Goal: Task Accomplishment & Management: Manage account settings

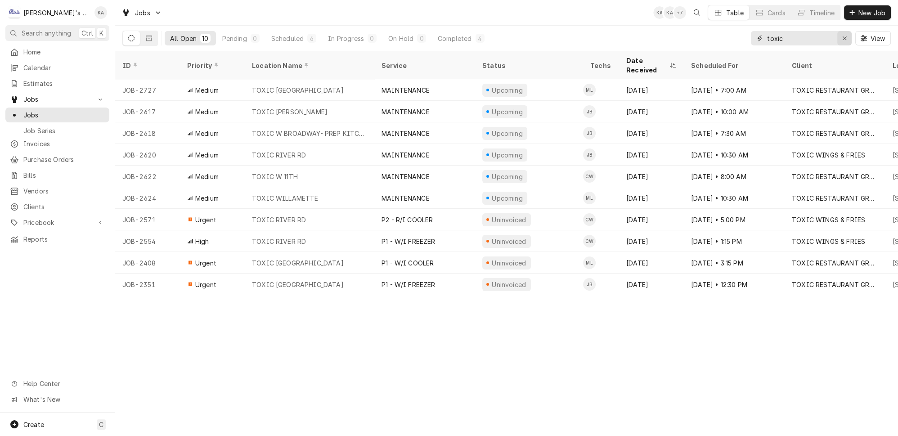
click at [844, 37] on div "Erase input" at bounding box center [844, 38] width 9 height 9
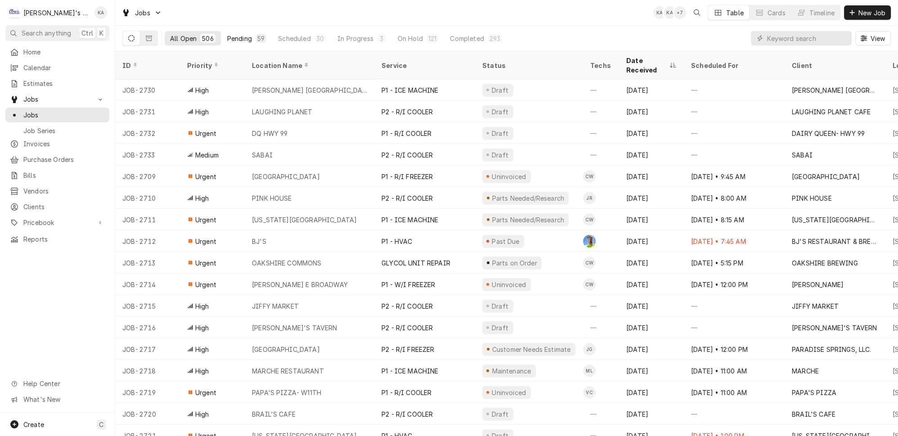
click at [257, 34] on div "59" at bounding box center [260, 38] width 7 height 9
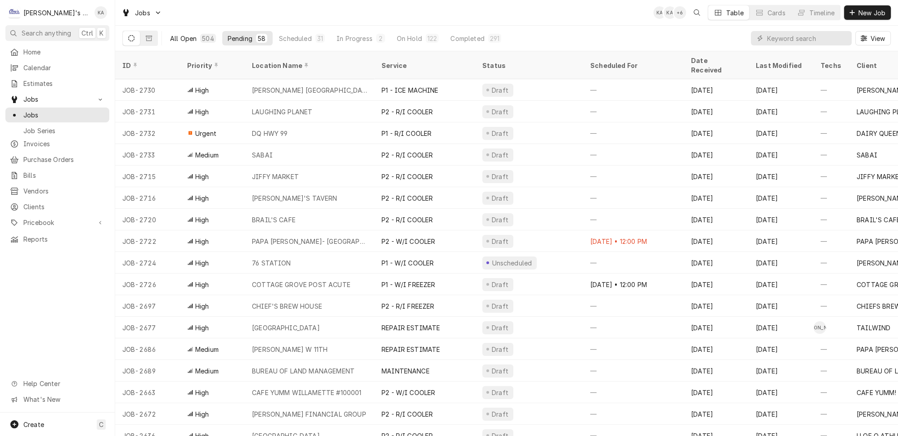
click at [180, 41] on button "All Open 504" at bounding box center [193, 38] width 57 height 14
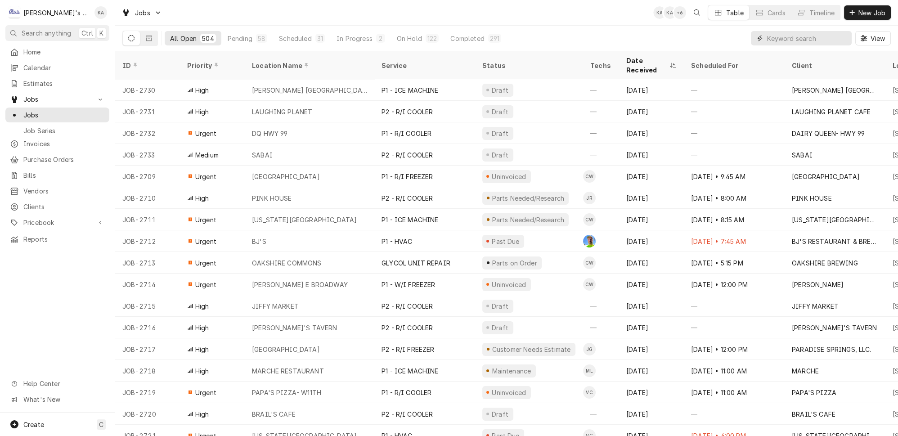
click at [792, 36] on input "Dynamic Content Wrapper" at bounding box center [807, 38] width 80 height 14
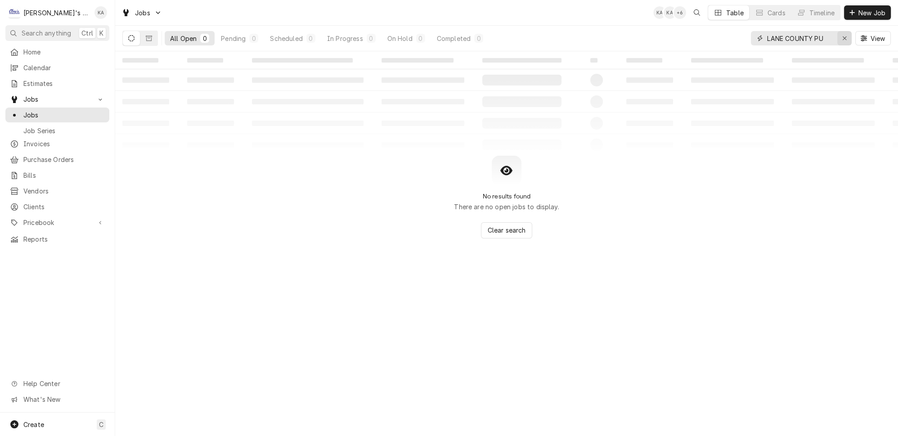
type input "LANE COUNTY PU"
click at [846, 34] on div "Erase input" at bounding box center [844, 38] width 9 height 9
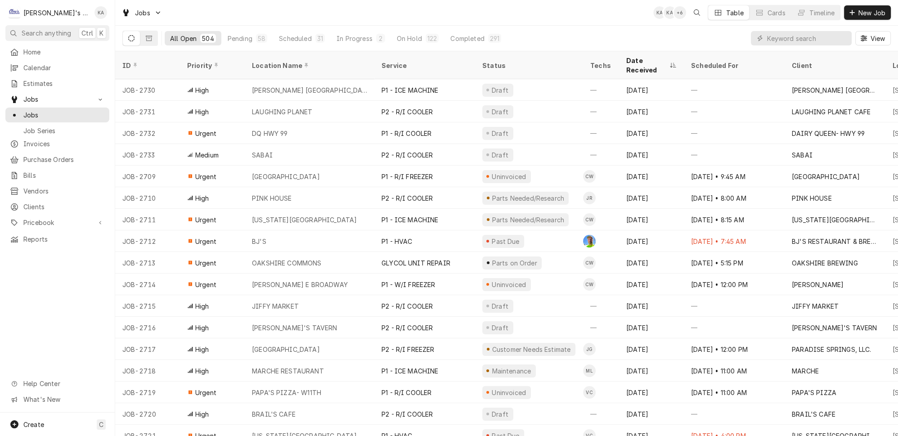
click at [721, 39] on div "All Open 504 Pending 58 Scheduled 31 In Progress 2 On Hold 122 Completed 291 Vi…" at bounding box center [506, 38] width 768 height 25
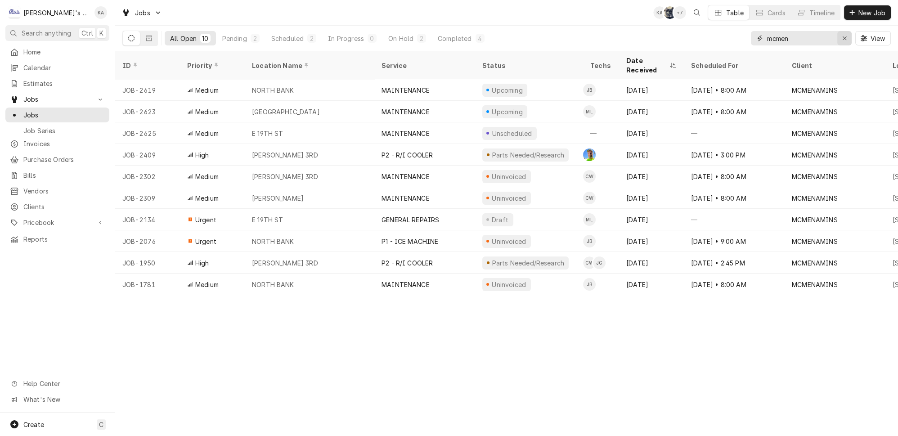
click at [847, 35] on icon "Erase input" at bounding box center [844, 38] width 5 height 6
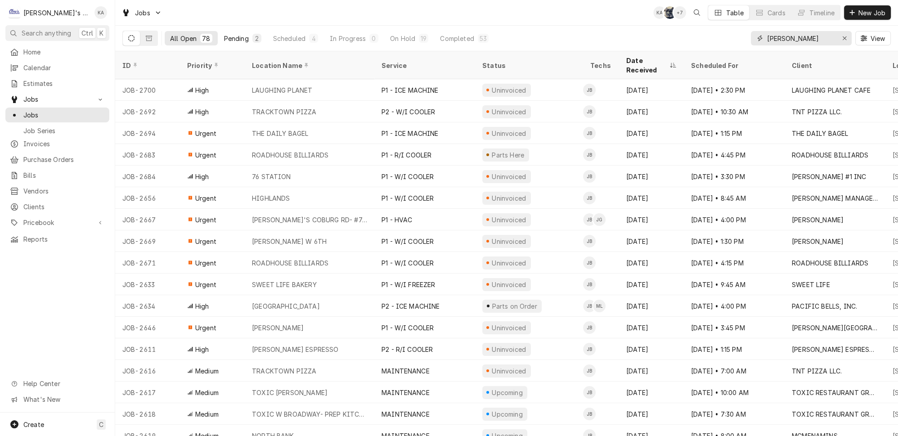
type input "joey"
click at [229, 35] on div "Pending" at bounding box center [236, 38] width 25 height 9
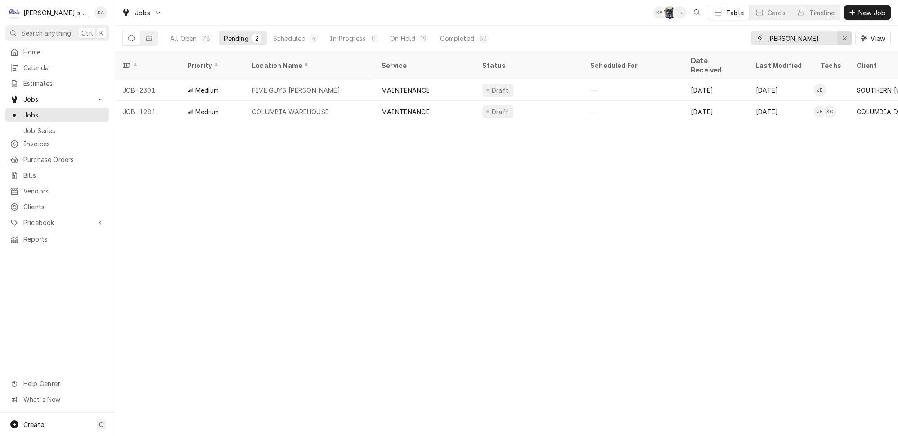
click at [842, 33] on button "Erase input" at bounding box center [844, 38] width 14 height 14
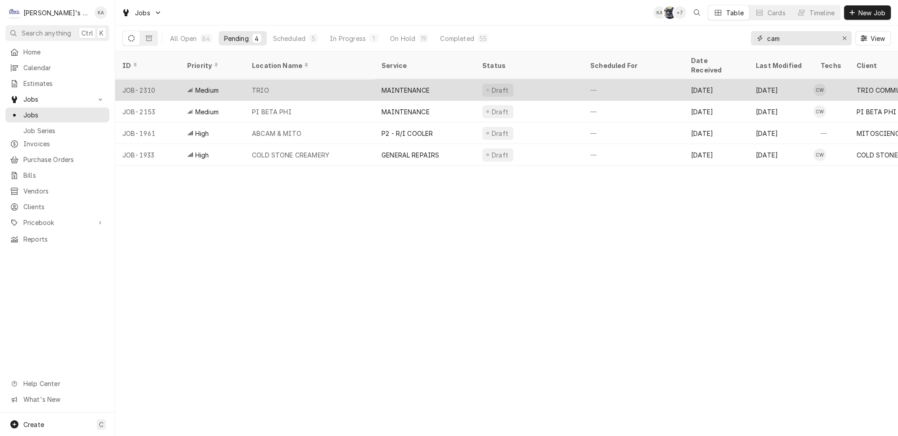
type input "cam"
click at [291, 83] on div "TRIO" at bounding box center [310, 90] width 130 height 22
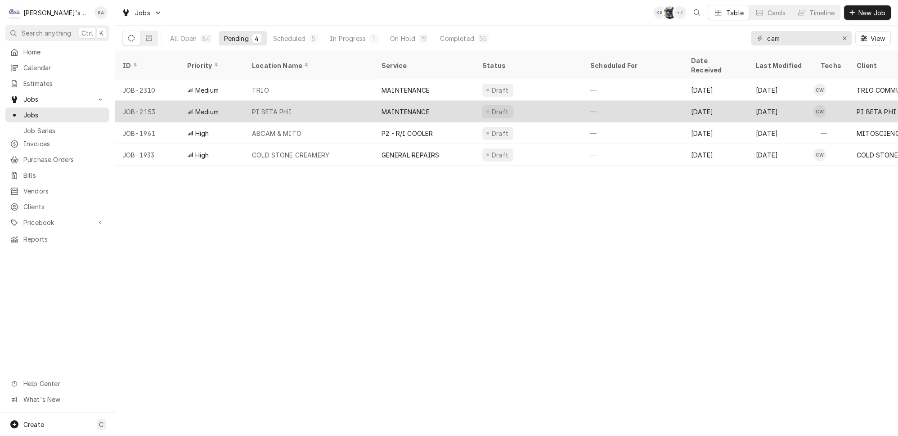
click at [278, 107] on div "PI BETA PHI" at bounding box center [272, 111] width 40 height 9
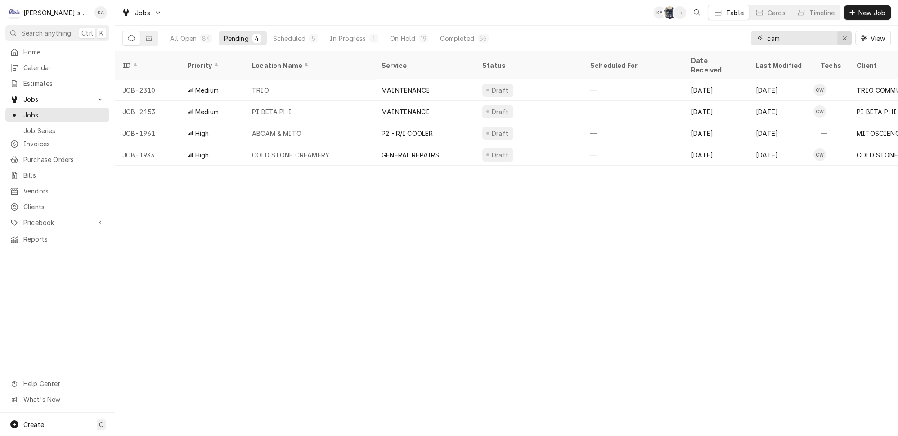
click at [847, 38] on icon "Erase input" at bounding box center [844, 38] width 5 height 6
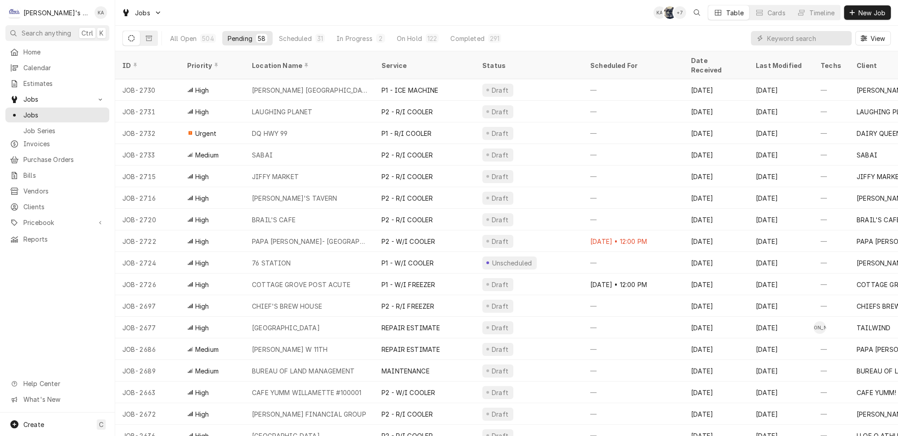
click at [742, 35] on div "All Open 504 Pending 58 Scheduled 31 In Progress 2 On Hold 122 Completed 291 Vi…" at bounding box center [506, 38] width 768 height 25
click at [835, 43] on div "View" at bounding box center [821, 38] width 140 height 25
click at [835, 39] on input "Dynamic Content Wrapper" at bounding box center [807, 38] width 80 height 14
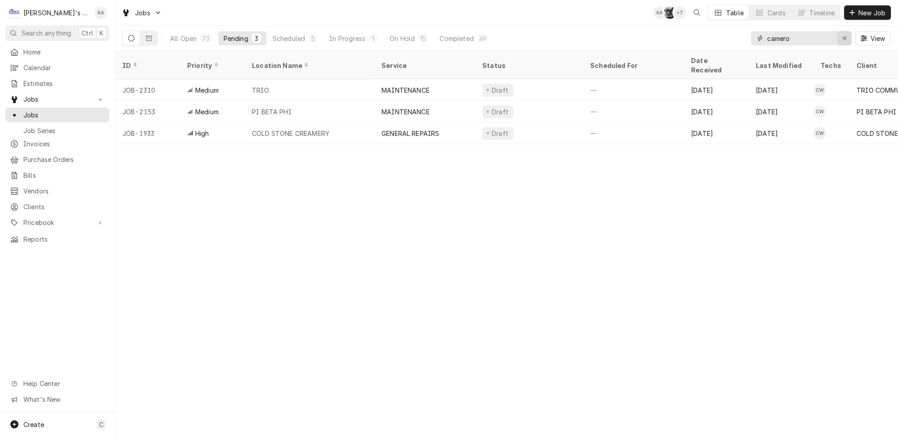
type input "camero"
click at [846, 34] on div "Erase input" at bounding box center [844, 38] width 9 height 9
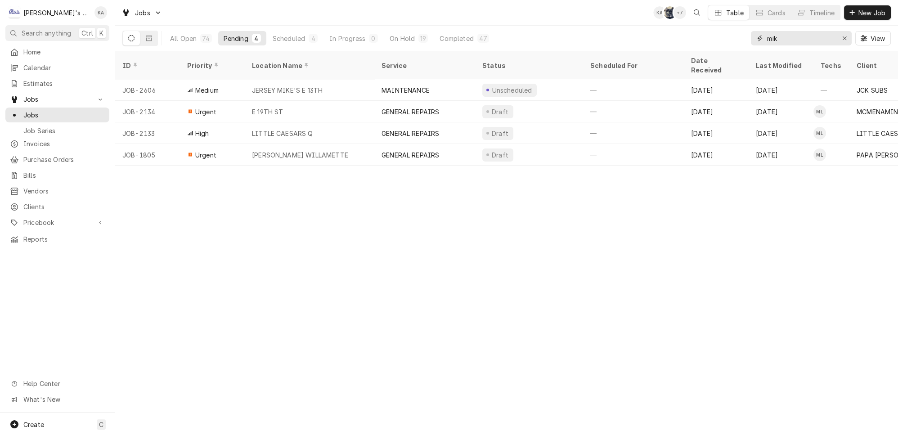
type input "mik"
click at [849, 36] on div "Erase input" at bounding box center [844, 38] width 9 height 9
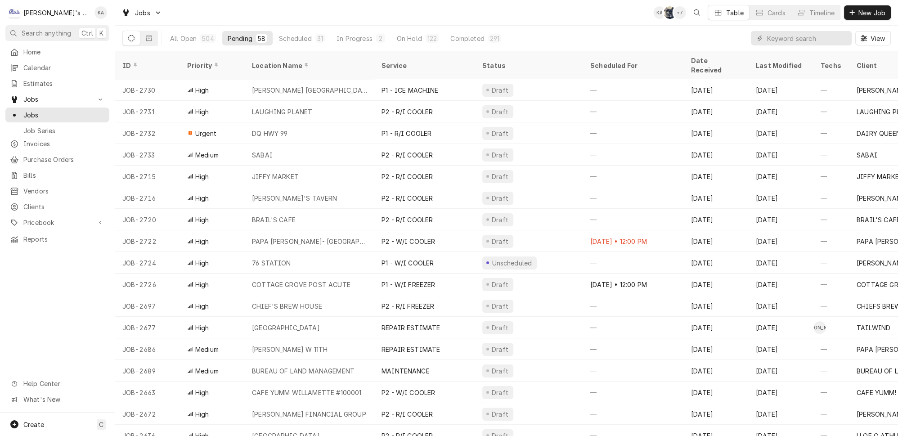
click at [709, 40] on div "All Open 504 Pending 58 Scheduled 31 In Progress 2 On Hold 122 Completed 291 Vi…" at bounding box center [506, 38] width 768 height 25
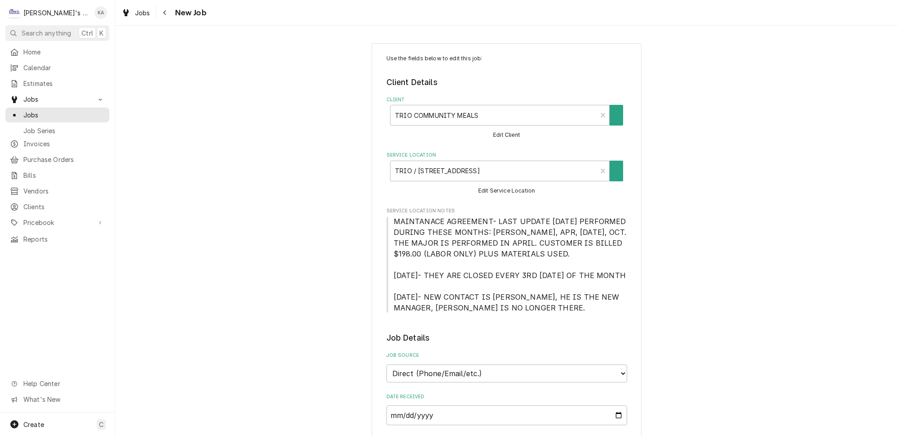
type textarea "x"
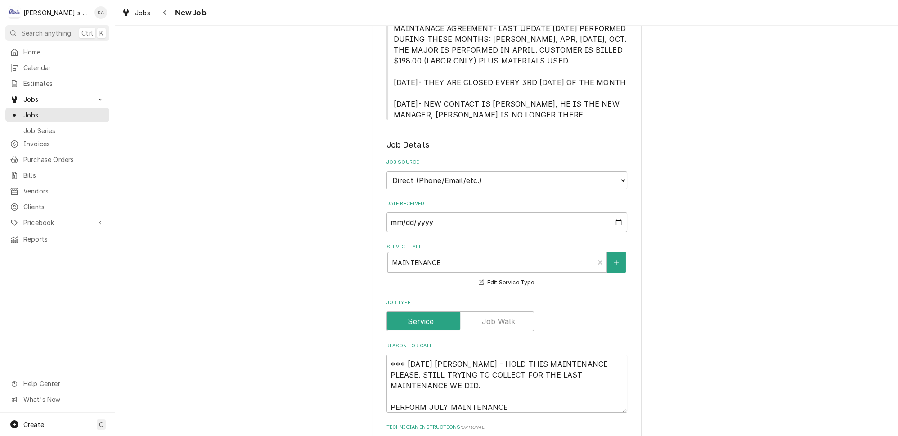
scroll to position [204, 0]
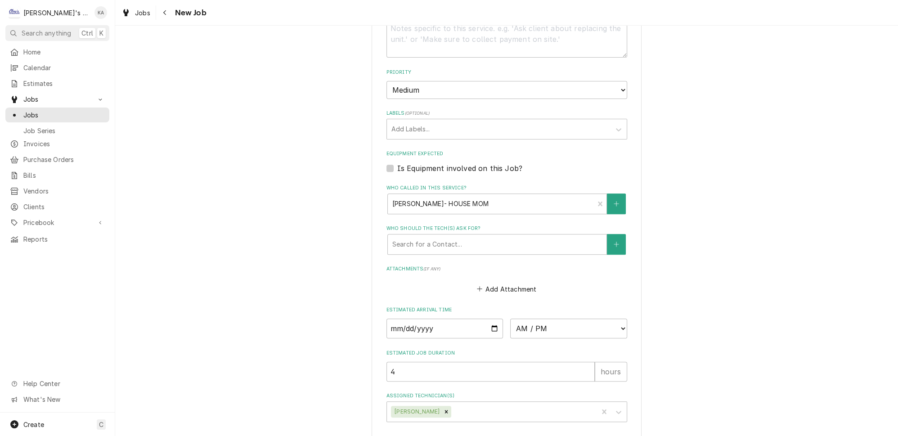
scroll to position [654, 0]
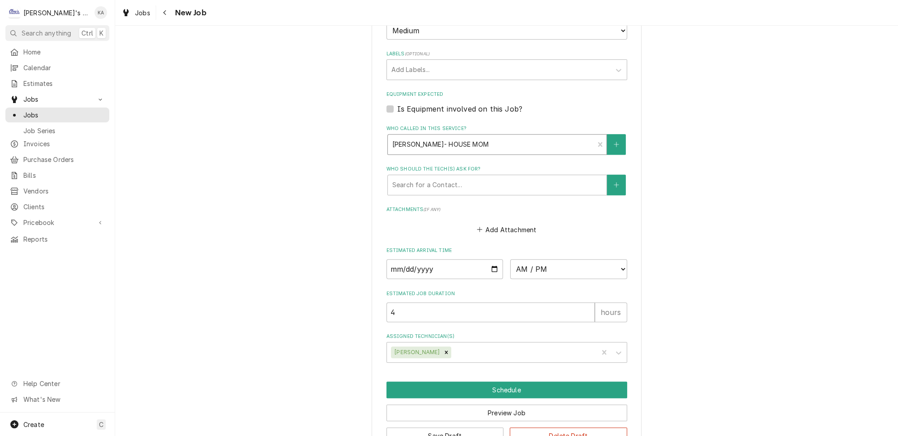
type textarea "x"
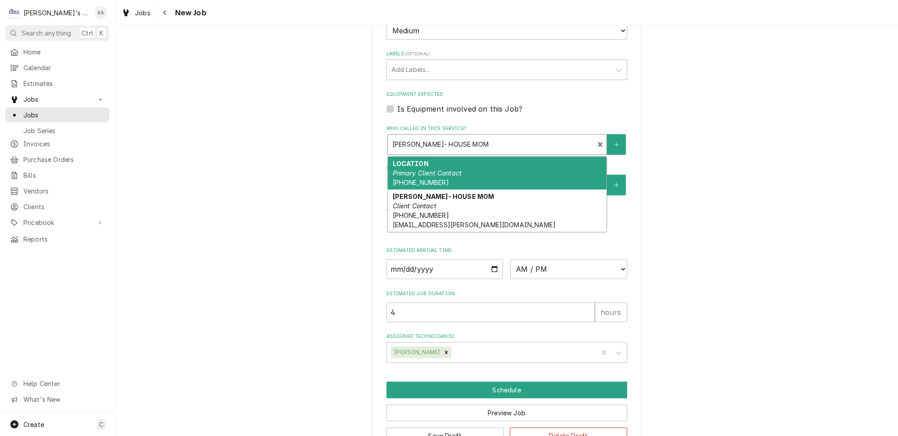
click at [412, 136] on div "Who called in this service?" at bounding box center [491, 144] width 198 height 16
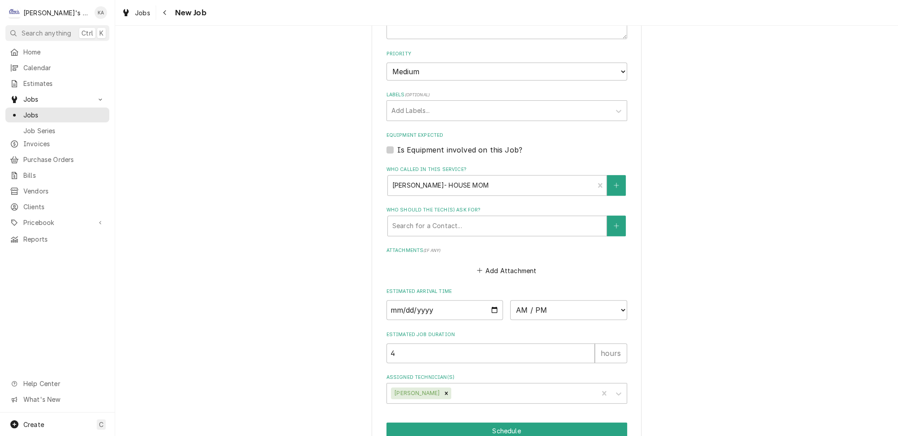
scroll to position [666, 0]
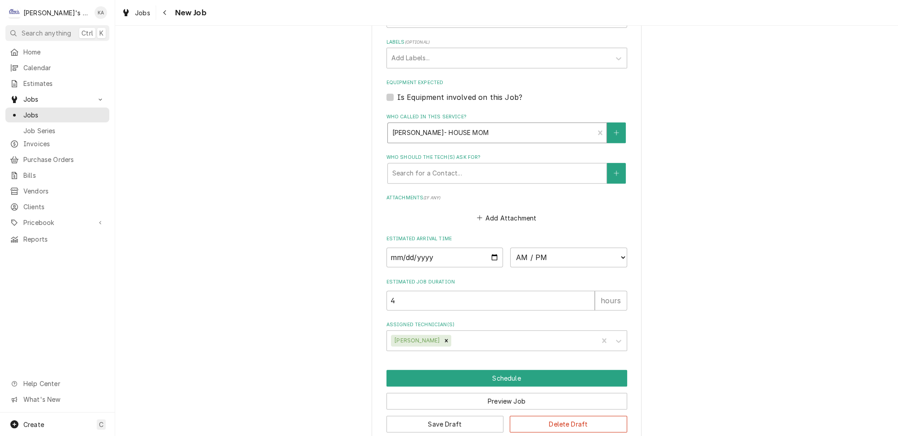
click at [455, 125] on div "Who called in this service?" at bounding box center [491, 133] width 198 height 16
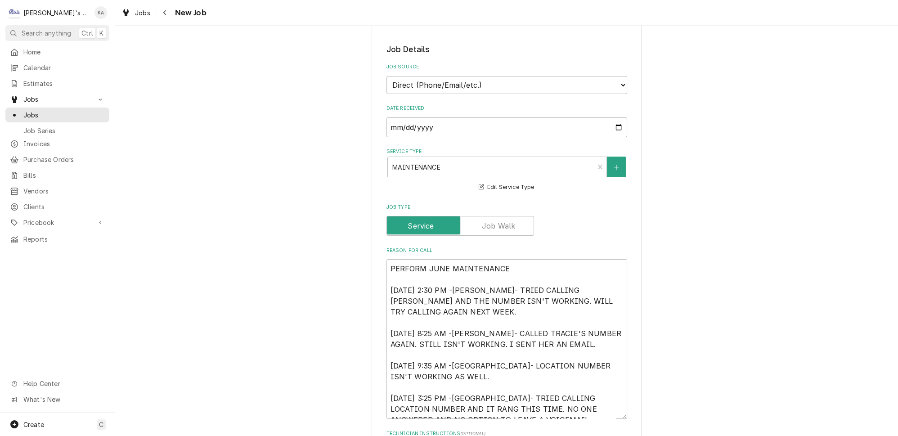
scroll to position [175, 0]
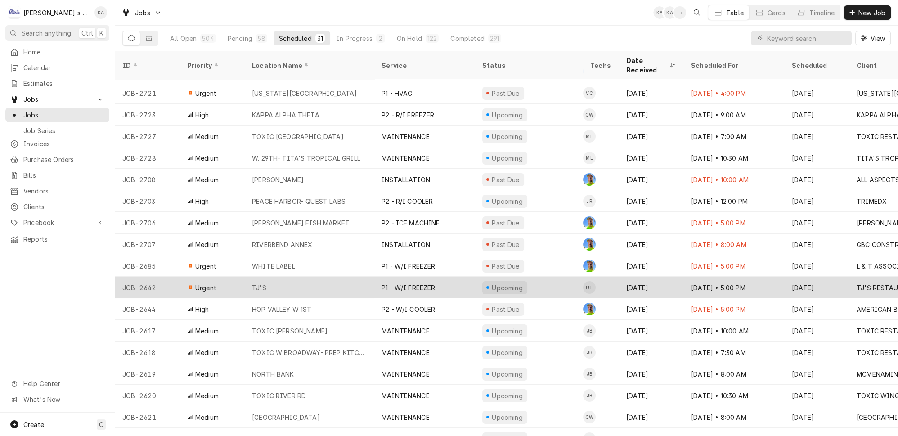
scroll to position [40, 0]
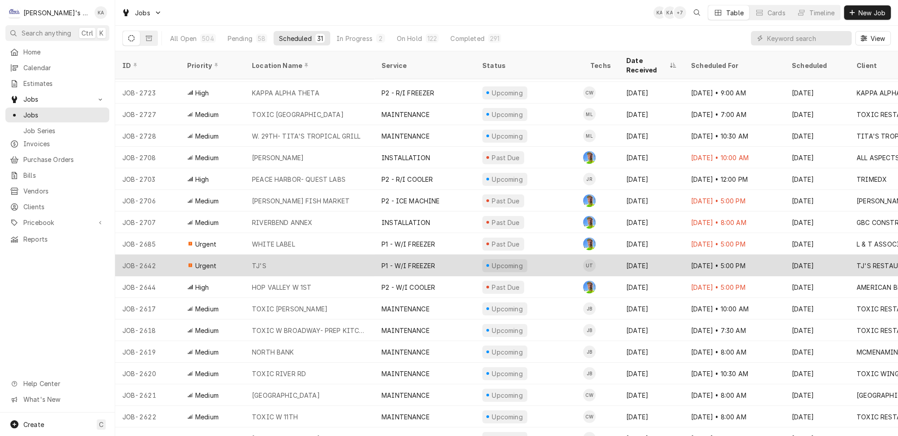
click at [432, 255] on div "P1 - W/I FREEZER" at bounding box center [424, 266] width 101 height 22
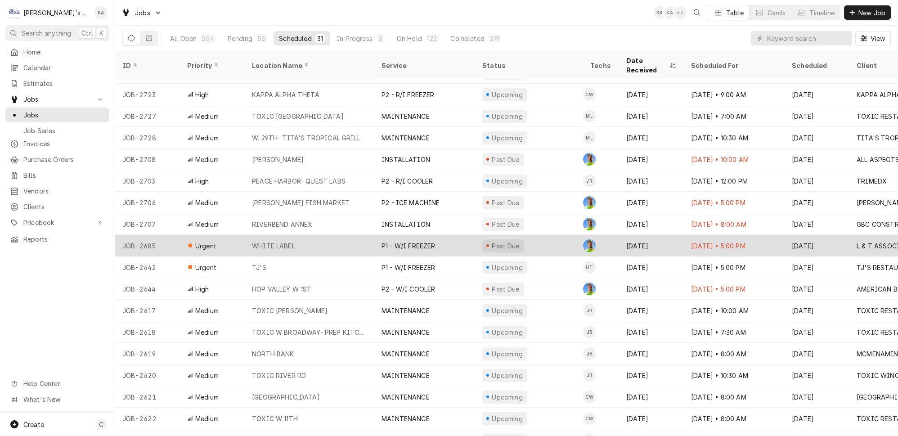
scroll to position [65, 0]
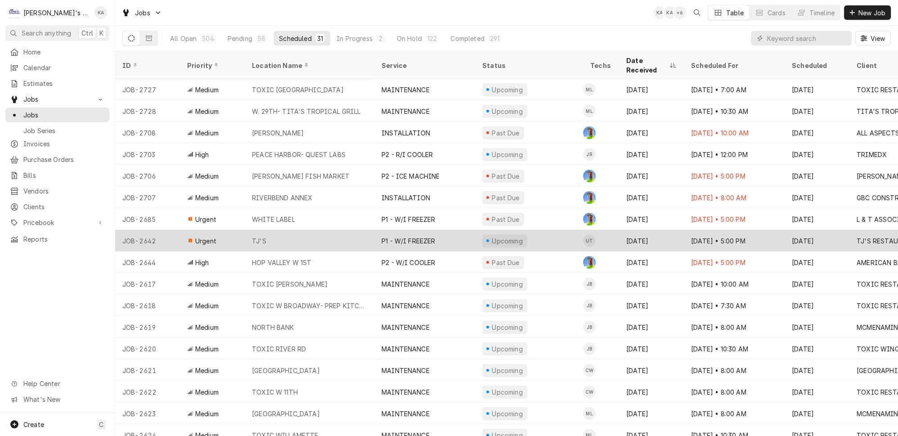
click at [330, 230] on div "TJ'S" at bounding box center [310, 241] width 130 height 22
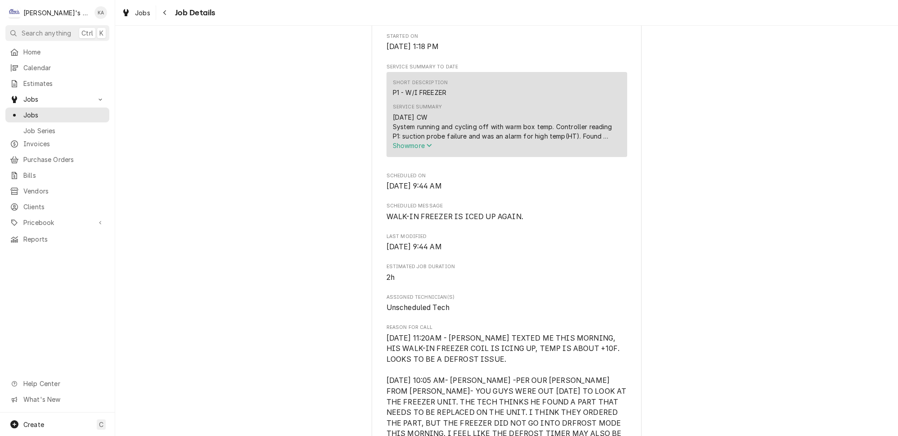
scroll to position [449, 0]
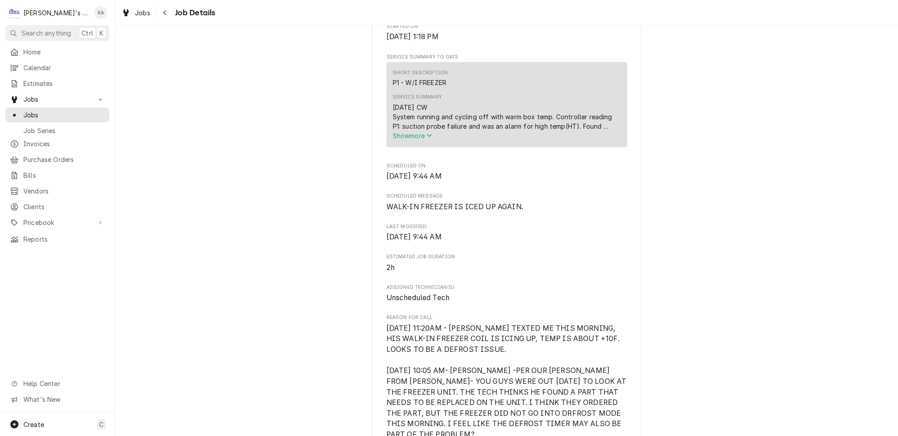
scroll to position [286, 0]
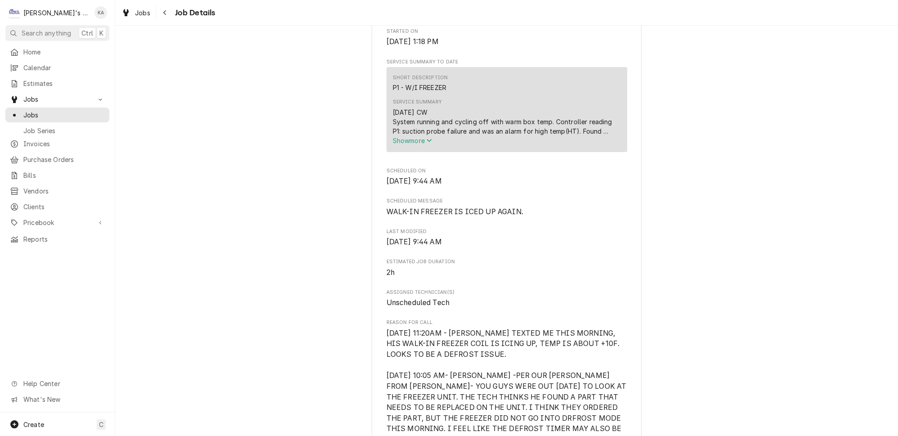
click at [424, 144] on span "Show more" at bounding box center [413, 141] width 40 height 8
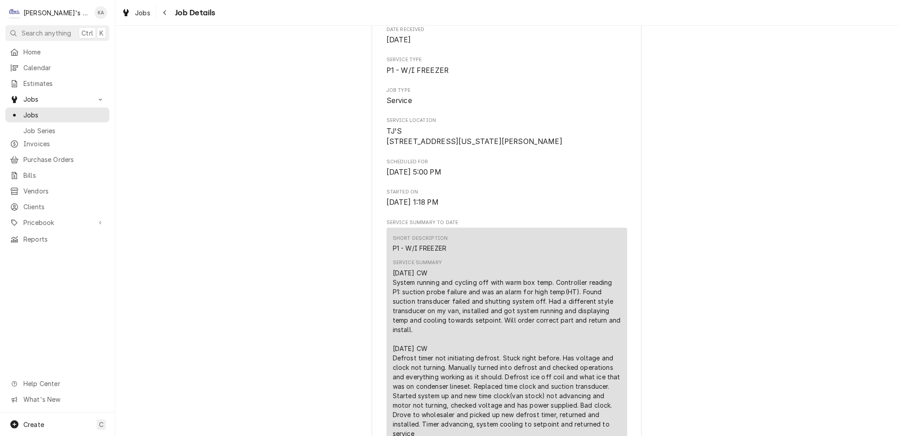
scroll to position [0, 0]
